Goal: Information Seeking & Learning: Learn about a topic

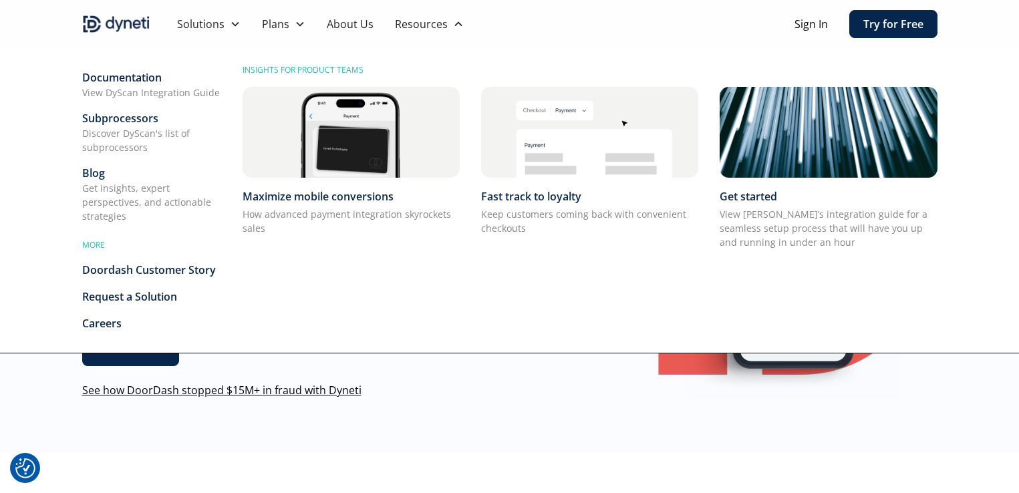
click at [89, 177] on div "Blog" at bounding box center [151, 173] width 139 height 16
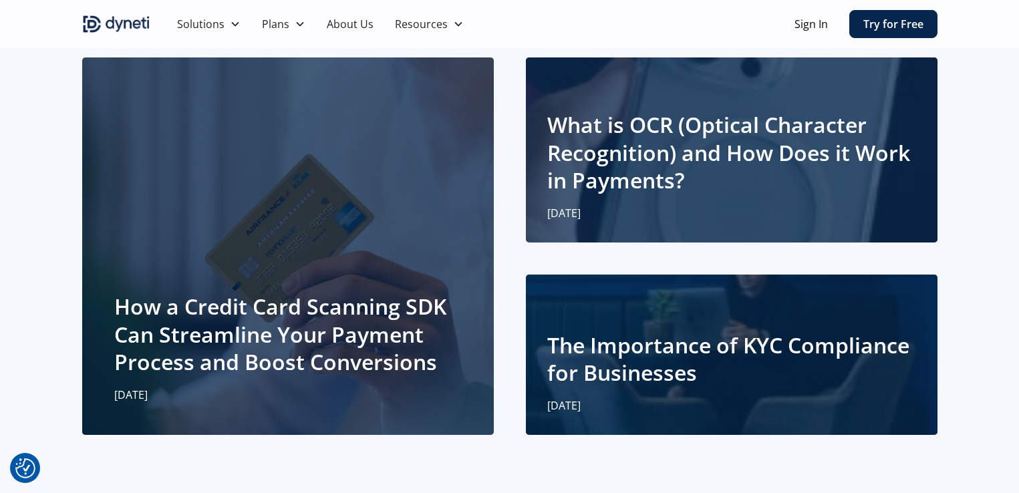
scroll to position [209, 0]
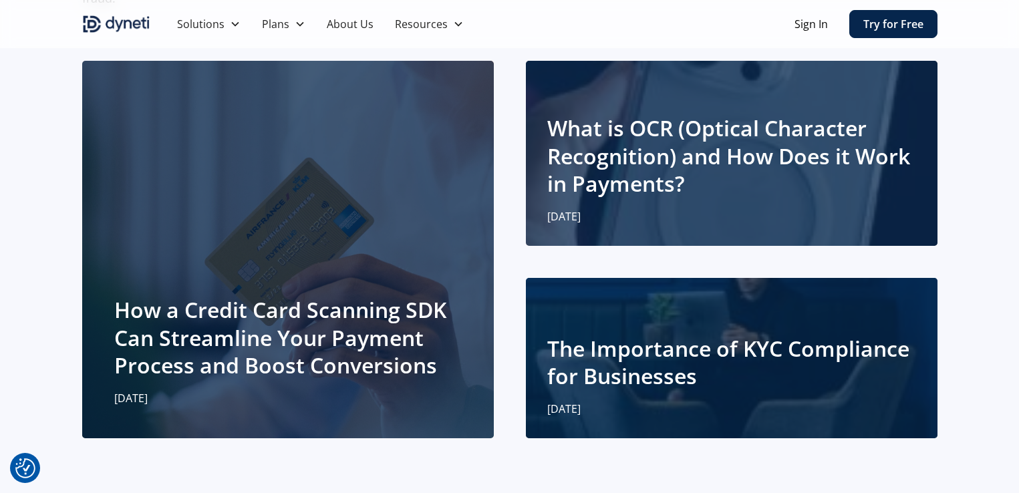
click at [584, 171] on h2 "What is OCR (Optical Character Recognition) and How Does it Work in Payments?" at bounding box center [731, 156] width 369 height 84
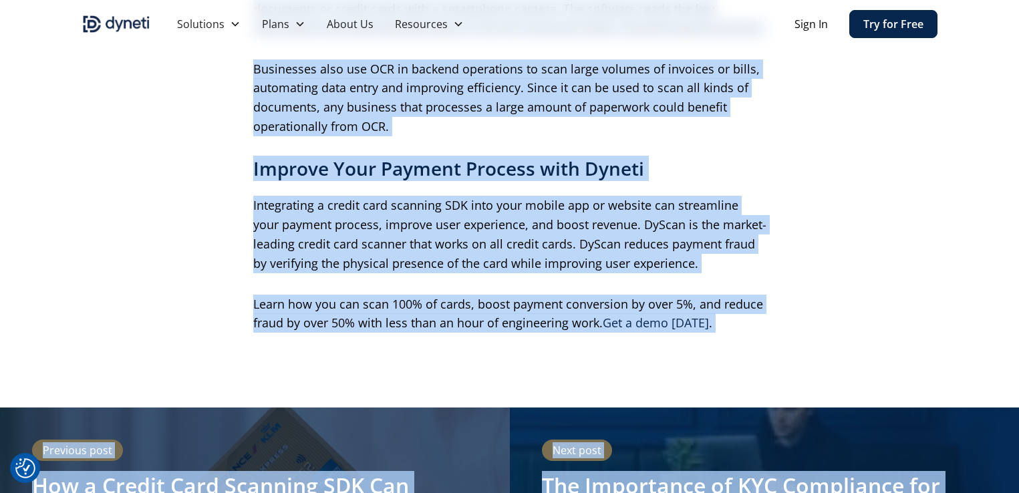
scroll to position [2117, 0]
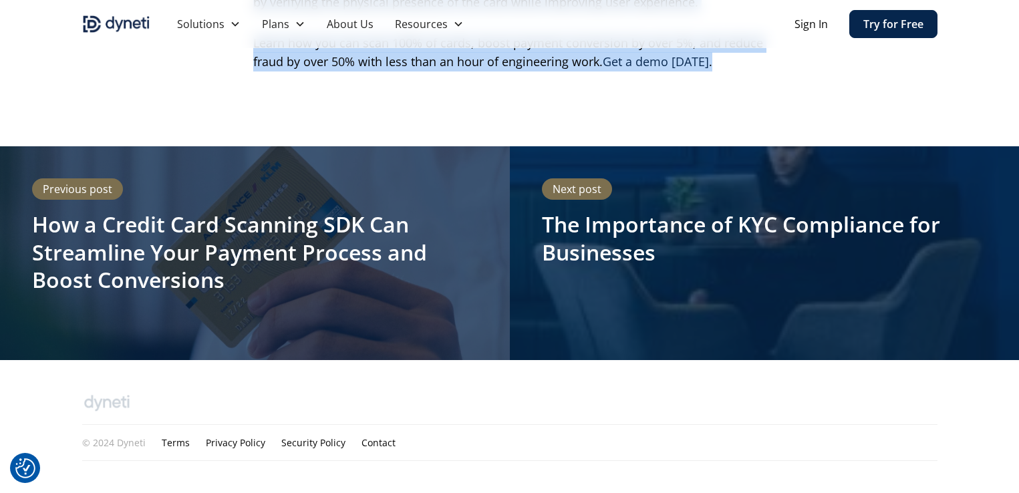
drag, startPoint x: 252, startPoint y: 164, endPoint x: 432, endPoint y: 90, distance: 195.1
copy div "Loremip Dolorsita Consectetur adipiscing eli seddoe temporinc utl etdolo magnaa…"
